Goal: Browse casually

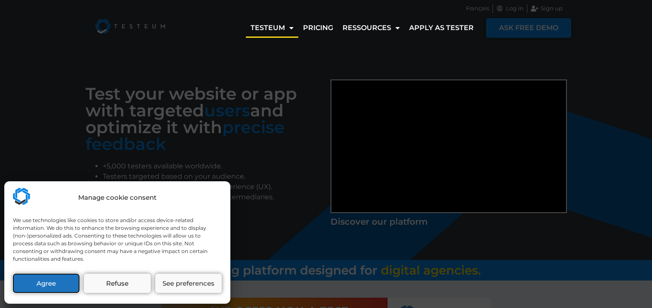
click at [55, 282] on button "Agree" at bounding box center [46, 283] width 67 height 19
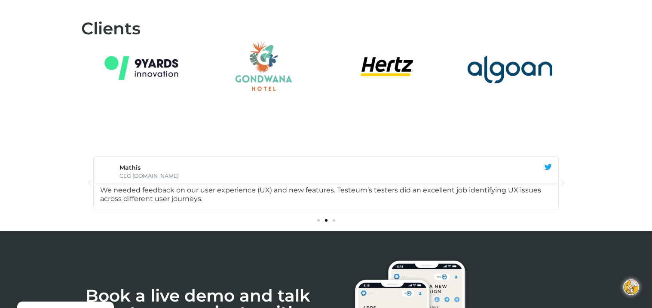
drag, startPoint x: 651, startPoint y: 34, endPoint x: 651, endPoint y: 294, distance: 260.4
